Goal: Information Seeking & Learning: Understand process/instructions

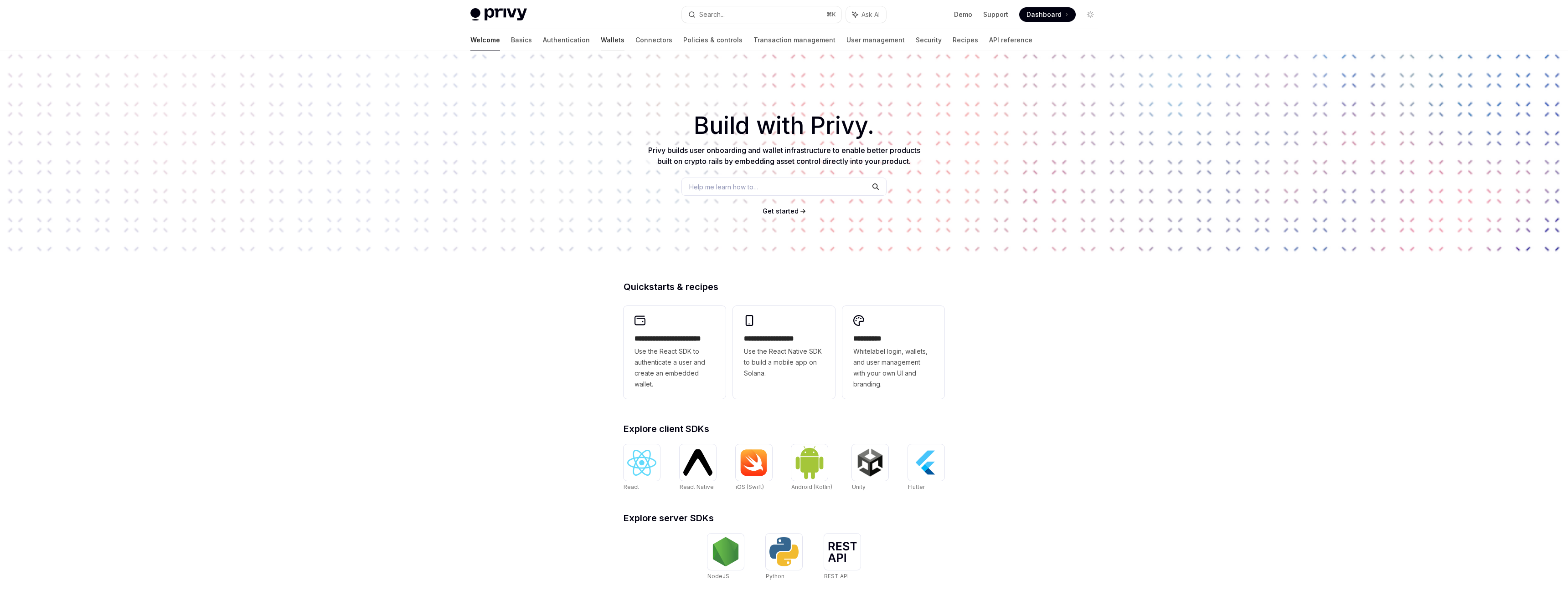
click at [600, 35] on link "Wallets" at bounding box center [612, 40] width 24 height 22
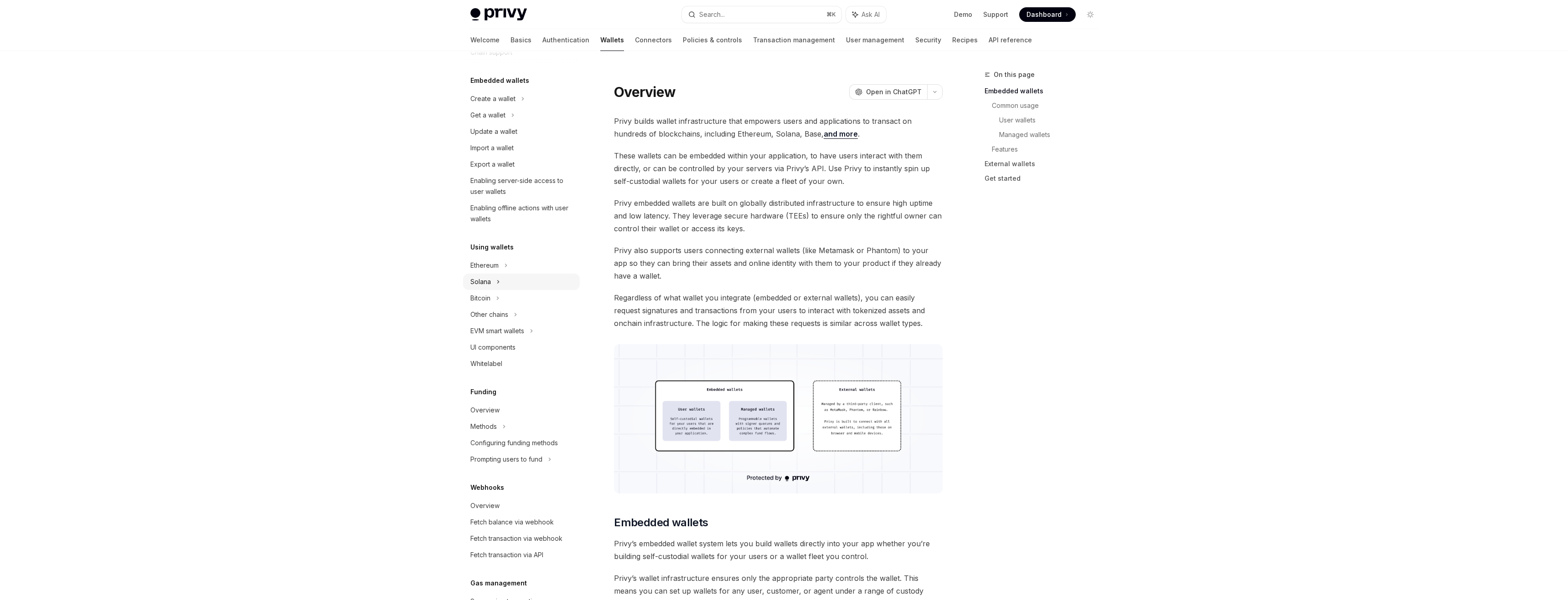
scroll to position [187, 0]
click at [514, 191] on div "EVM smart wallets" at bounding box center [497, 185] width 54 height 11
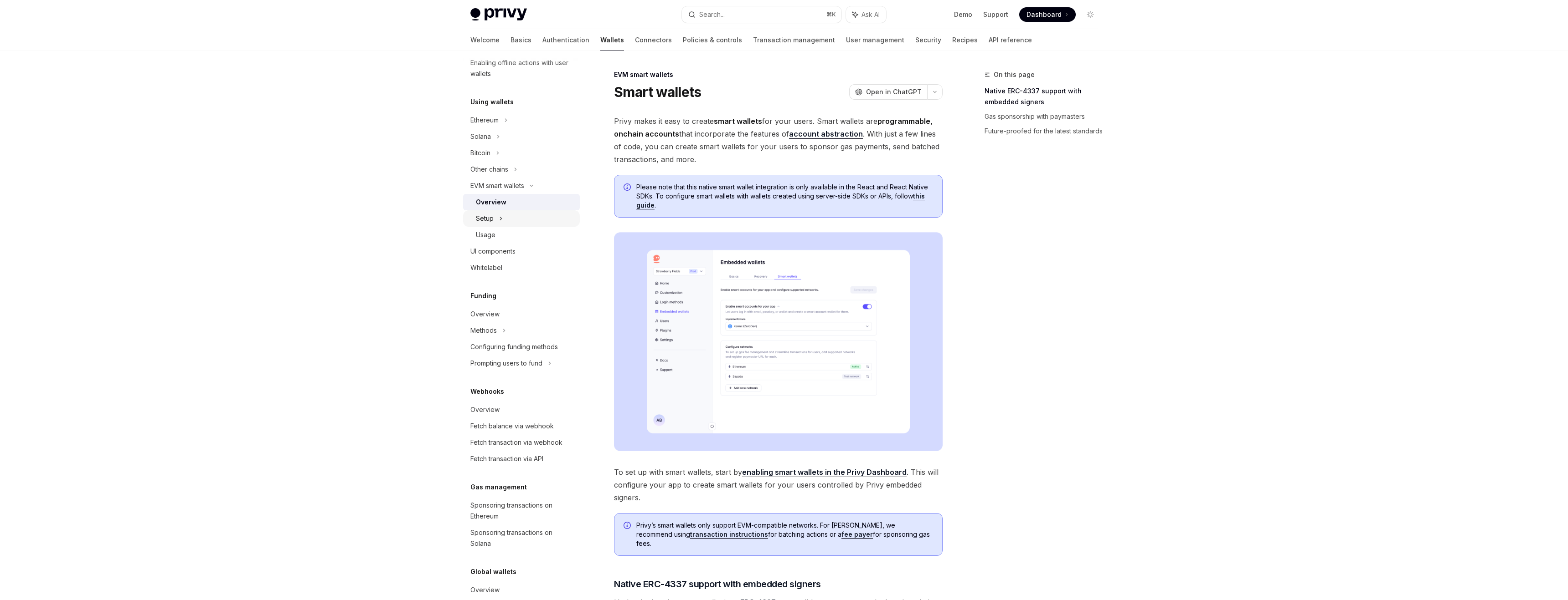
click at [501, 217] on icon at bounding box center [501, 218] width 4 height 11
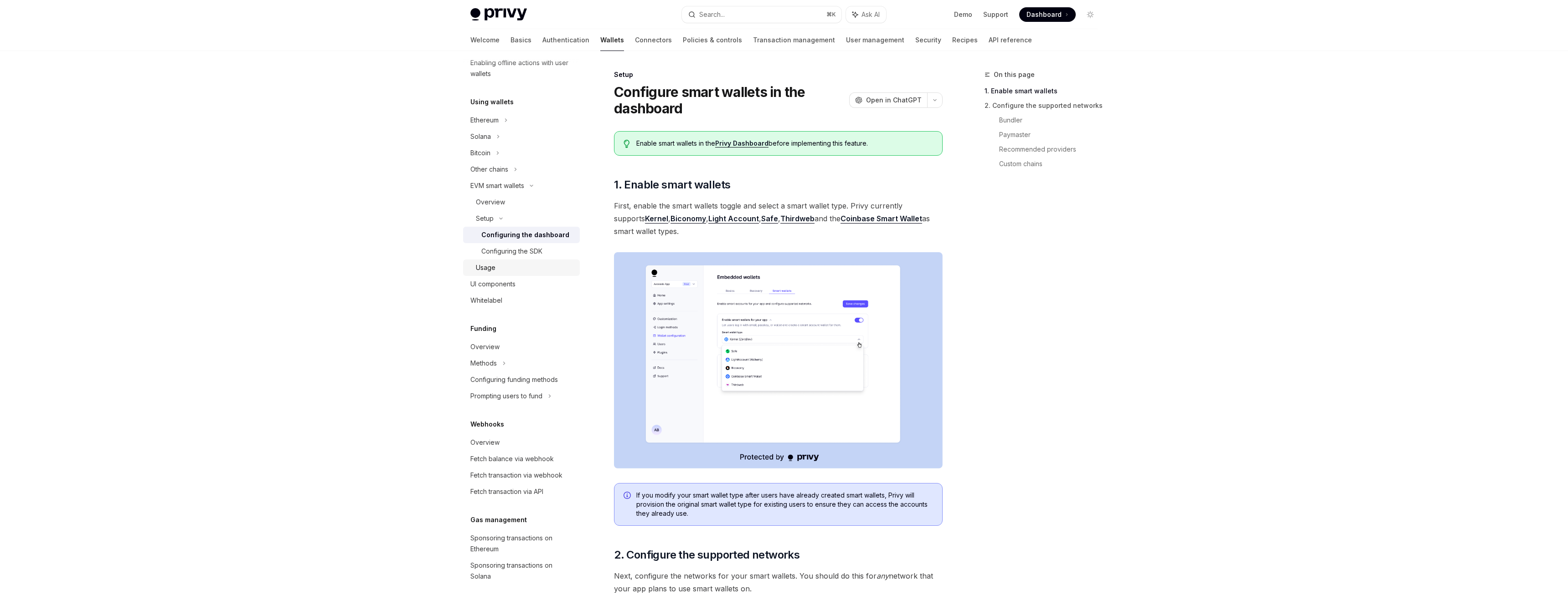
click at [485, 261] on link "Usage" at bounding box center [521, 268] width 117 height 16
type textarea "*"
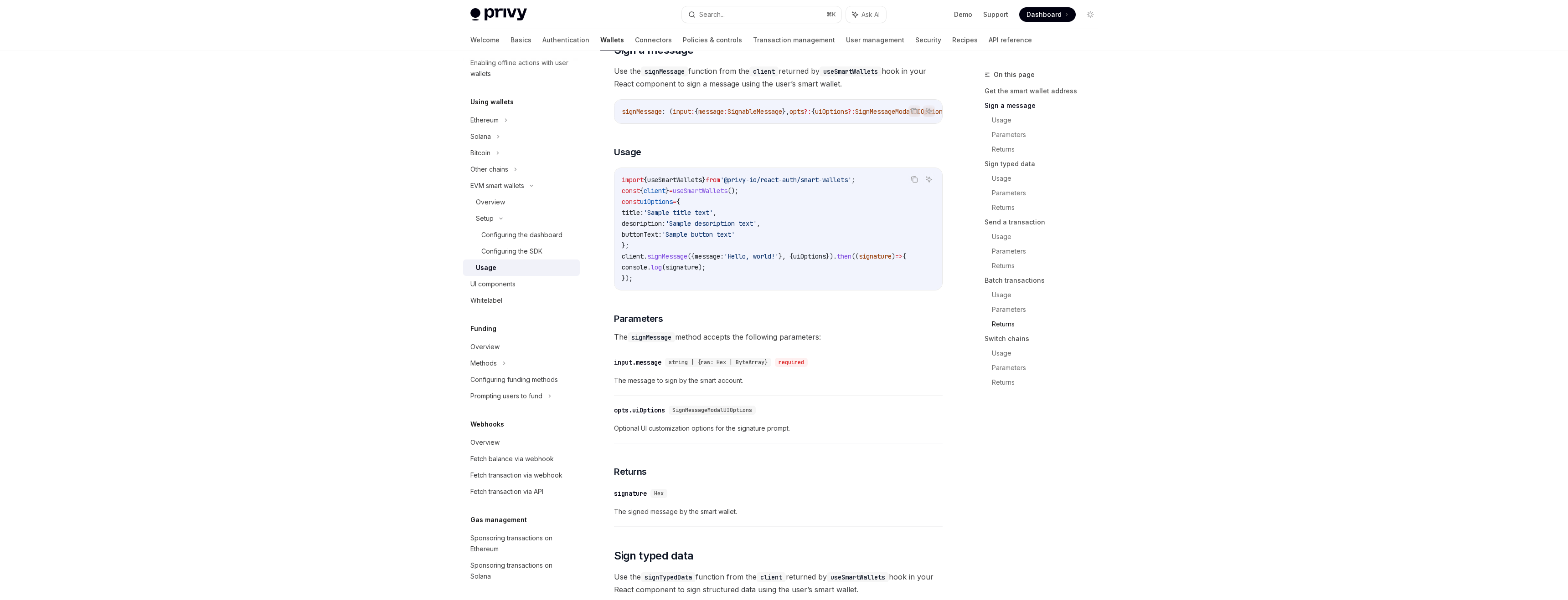
scroll to position [311, 0]
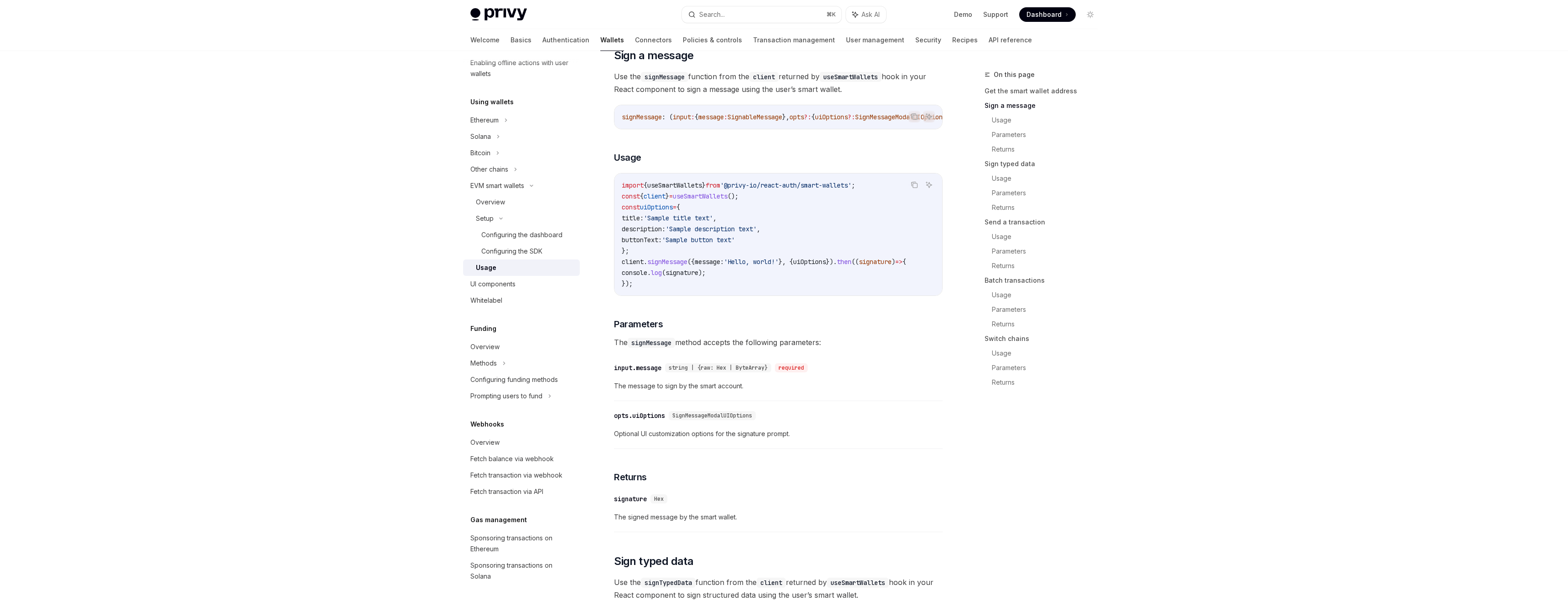
click at [726, 201] on span "useSmartWallets" at bounding box center [700, 196] width 55 height 8
copy span "useSmartWallets"
